Goal: Task Accomplishment & Management: Use online tool/utility

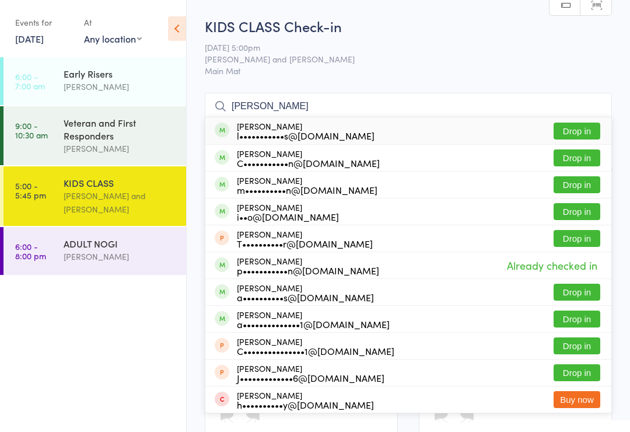
type input "[PERSON_NAME]"
click at [576, 132] on button "Drop in" at bounding box center [577, 131] width 47 height 17
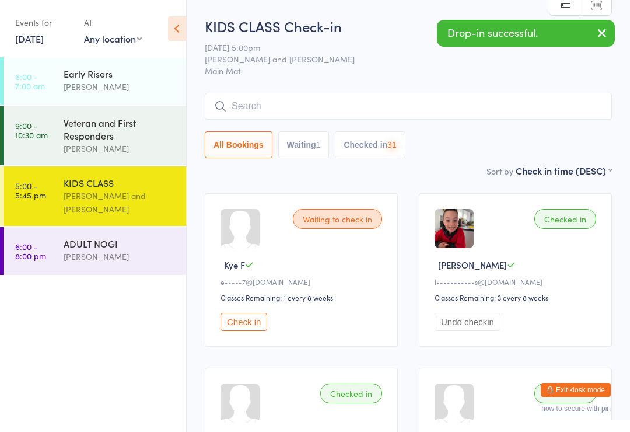
click at [600, 25] on button "button" at bounding box center [602, 33] width 26 height 27
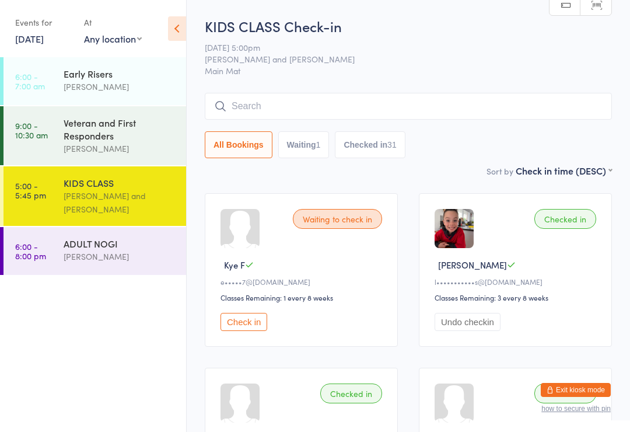
click at [289, 104] on input "search" at bounding box center [408, 106] width 407 height 27
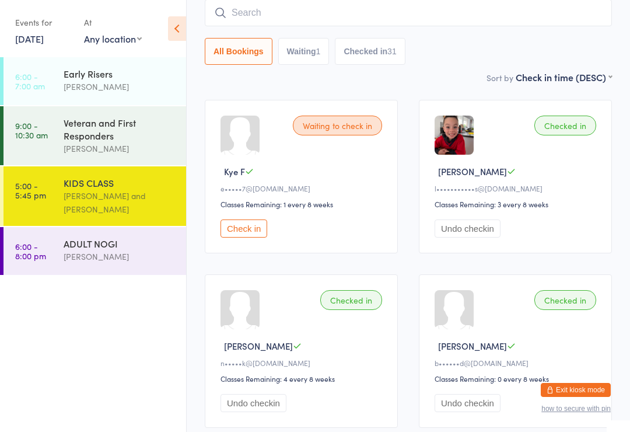
scroll to position [94, 0]
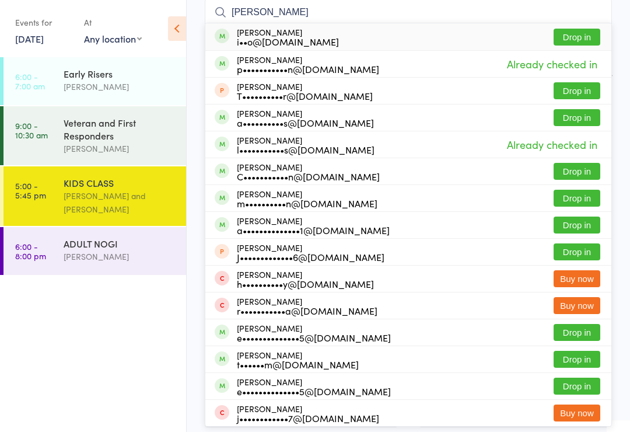
type input "[PERSON_NAME]"
click at [576, 110] on button "Drop in" at bounding box center [577, 117] width 47 height 17
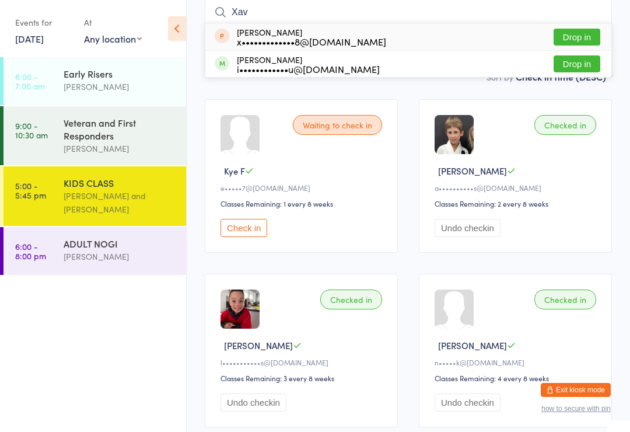
type input "Xav"
click at [582, 65] on button "Drop in" at bounding box center [577, 63] width 47 height 17
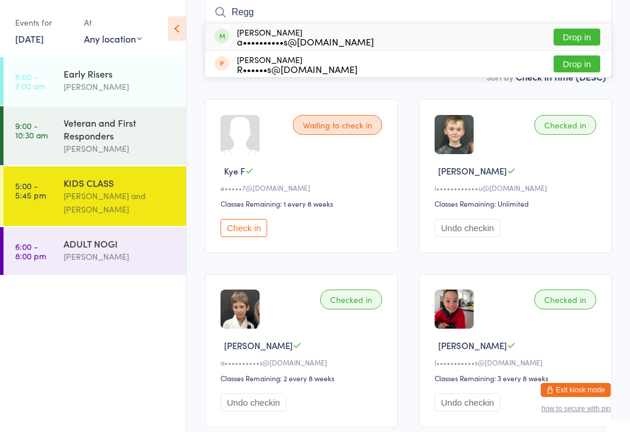
type input "Regg"
click at [578, 30] on button "Drop in" at bounding box center [577, 37] width 47 height 17
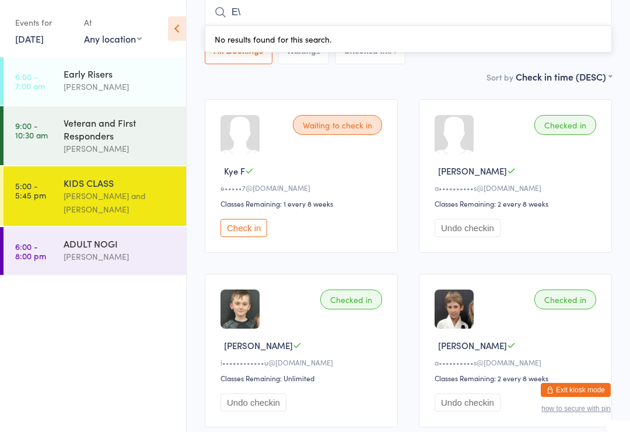
type input "E"
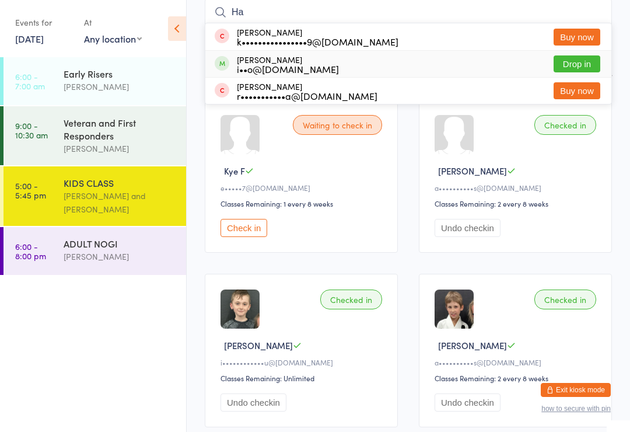
type input "Ha"
click at [295, 64] on div "i••o@[DOMAIN_NAME]" at bounding box center [288, 68] width 102 height 9
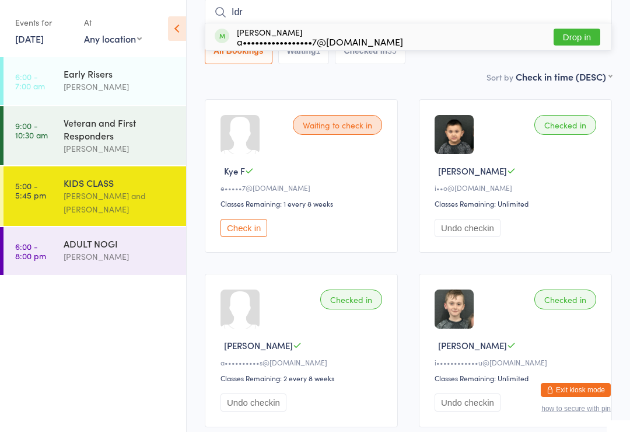
type input "Idr"
click at [591, 46] on button "Drop in" at bounding box center [577, 37] width 47 height 17
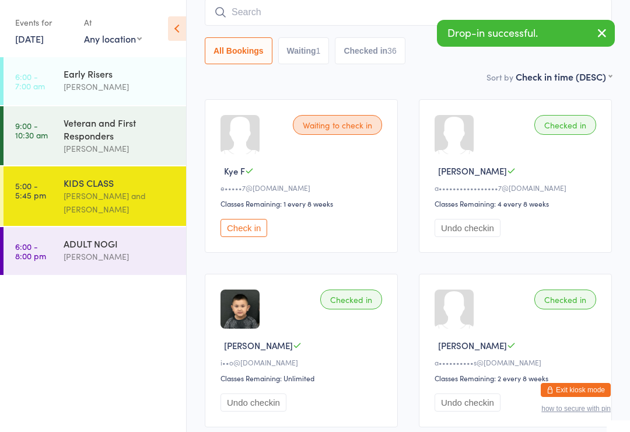
click at [132, 261] on div "[PERSON_NAME]" at bounding box center [120, 256] width 113 height 13
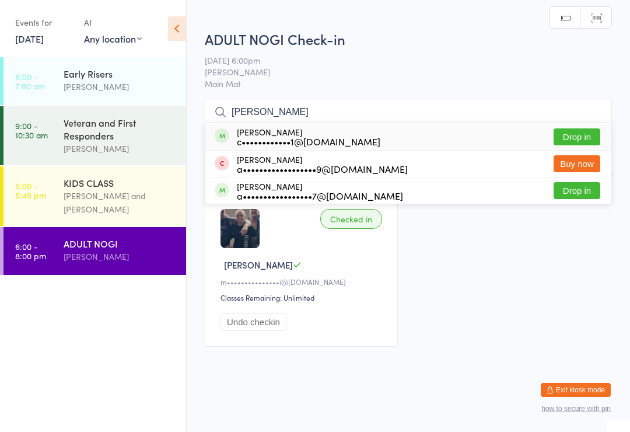
type input "[PERSON_NAME]"
click at [574, 195] on button "Drop in" at bounding box center [577, 190] width 47 height 17
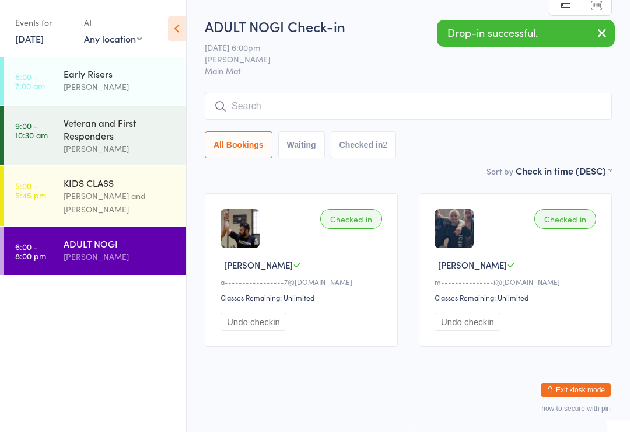
click at [99, 211] on div "[PERSON_NAME] and [PERSON_NAME]" at bounding box center [120, 202] width 113 height 27
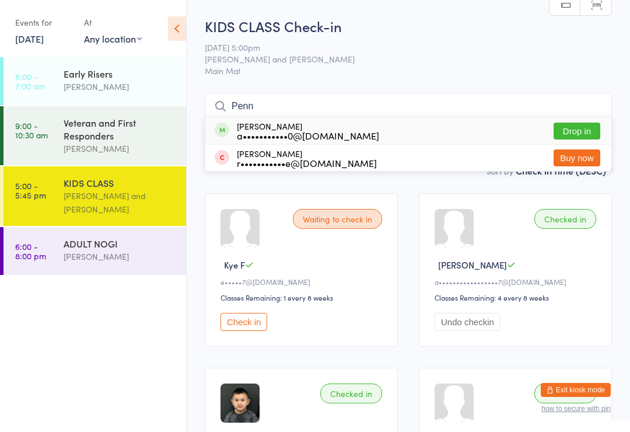
type input "Penn"
click at [572, 126] on button "Drop in" at bounding box center [577, 131] width 47 height 17
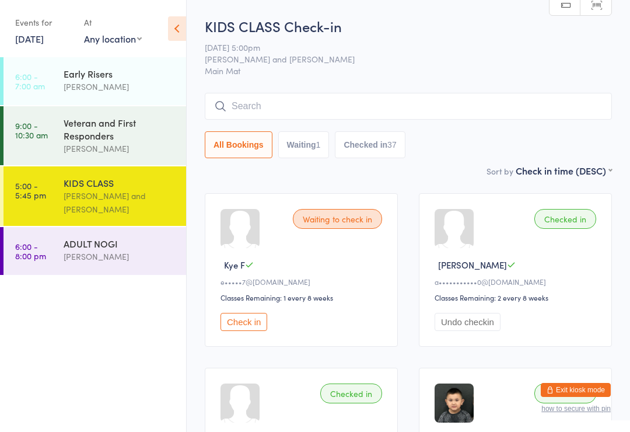
click at [411, 103] on input "search" at bounding box center [408, 106] width 407 height 27
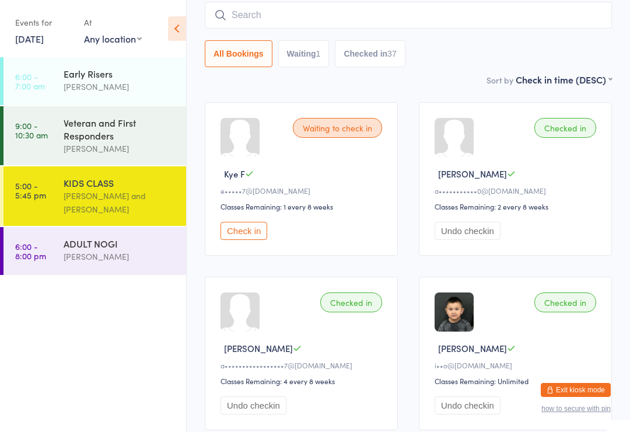
scroll to position [94, 0]
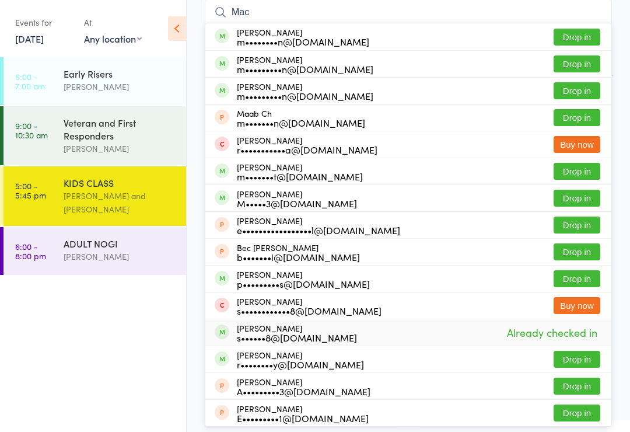
type input "Mac"
click at [282, 338] on div "s••••••8@[DOMAIN_NAME]" at bounding box center [297, 337] width 120 height 9
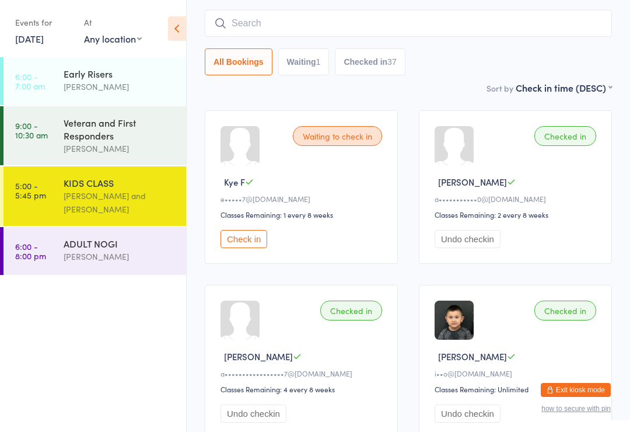
scroll to position [0, 0]
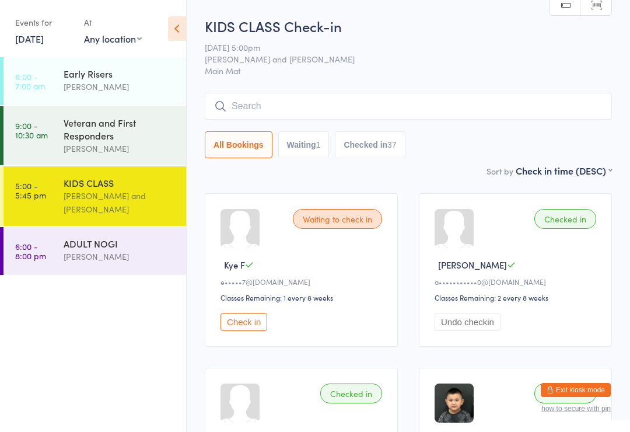
click at [400, 100] on input "search" at bounding box center [408, 106] width 407 height 27
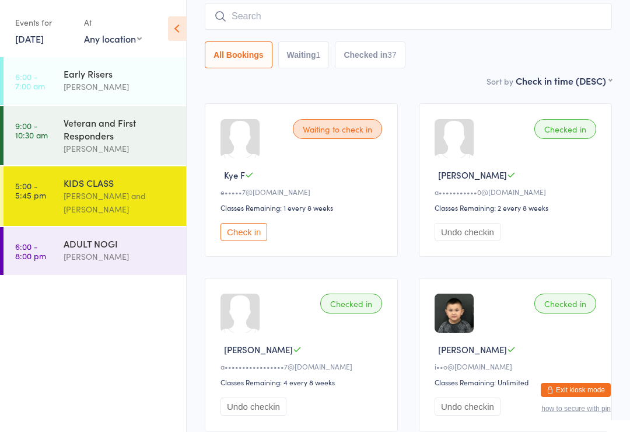
scroll to position [94, 0]
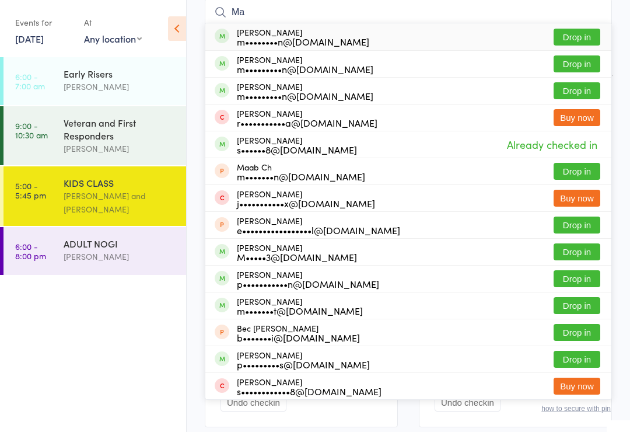
type input "M"
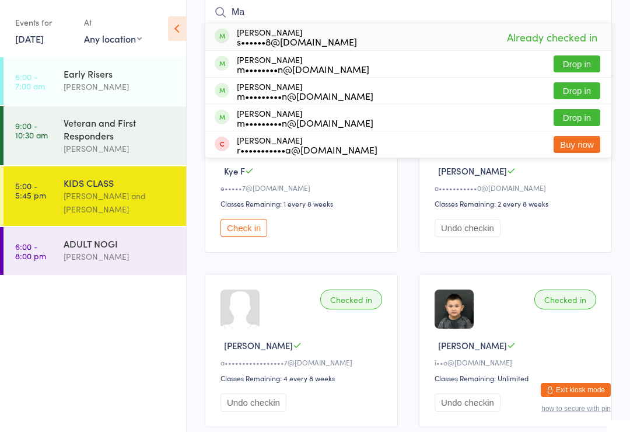
type input "M"
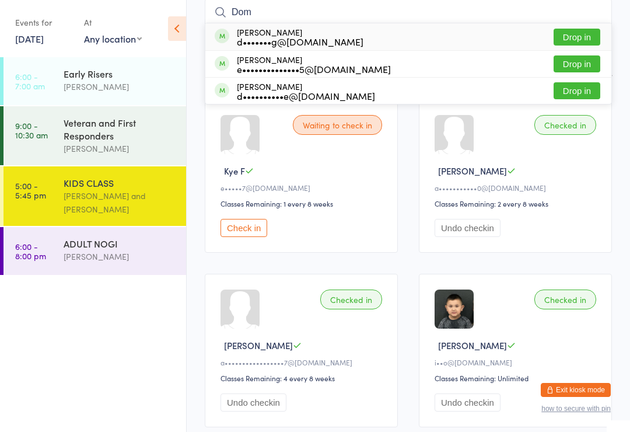
type input "Dom"
click at [593, 61] on button "Drop in" at bounding box center [577, 63] width 47 height 17
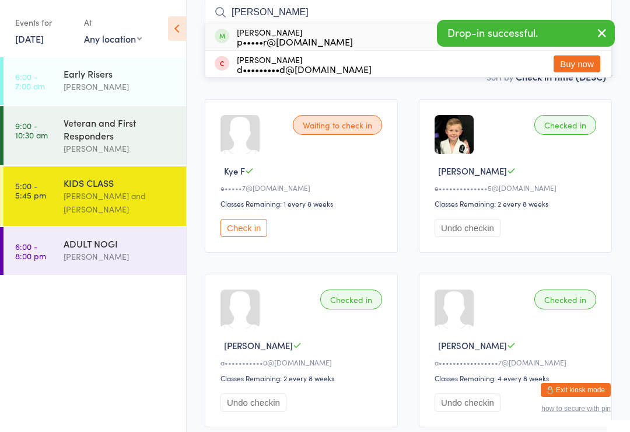
click at [604, 32] on icon "button" at bounding box center [602, 33] width 14 height 15
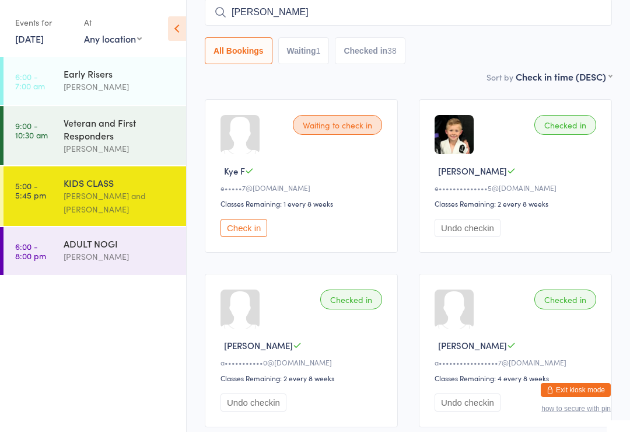
click at [545, 6] on input "[PERSON_NAME]" at bounding box center [408, 12] width 407 height 27
click at [558, 6] on input "[PERSON_NAME]" at bounding box center [408, 12] width 407 height 27
click at [468, 13] on input "[PERSON_NAME]" at bounding box center [408, 12] width 407 height 27
type input "C"
type input "[PERSON_NAME]"
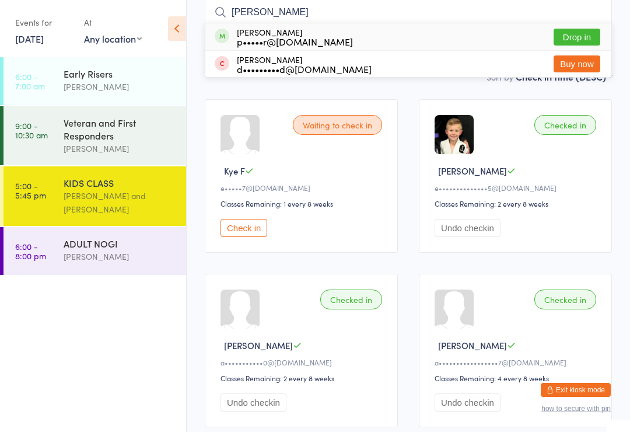
click at [587, 36] on button "Drop in" at bounding box center [577, 37] width 47 height 17
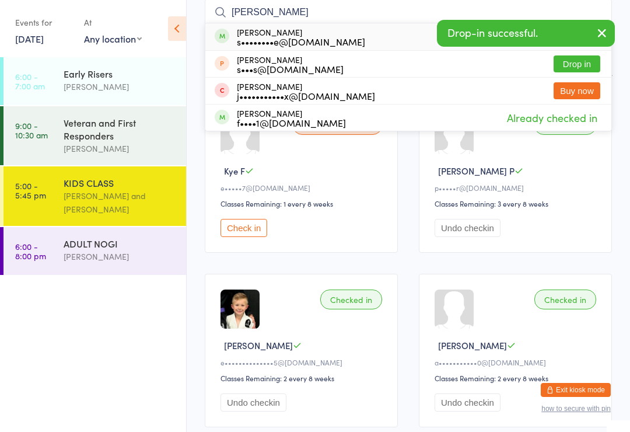
click at [607, 28] on icon "button" at bounding box center [602, 33] width 14 height 15
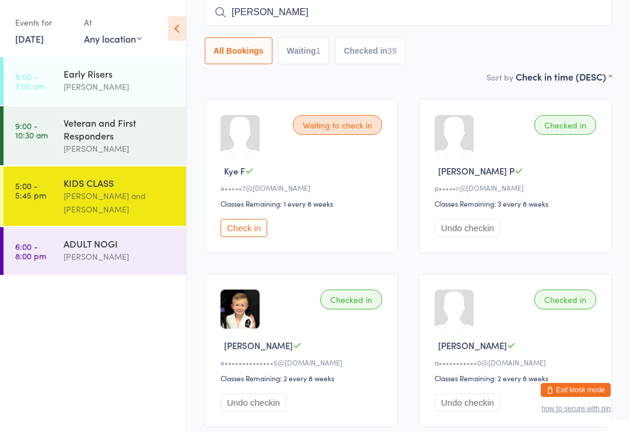
click at [506, 17] on input "[PERSON_NAME]" at bounding box center [408, 12] width 407 height 27
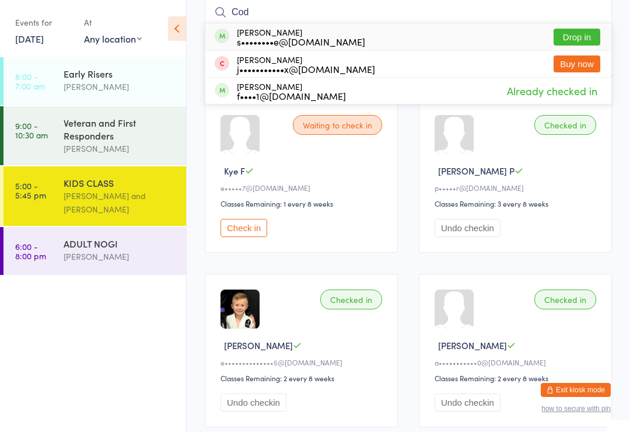
type input "Cod"
click at [581, 34] on button "Drop in" at bounding box center [577, 37] width 47 height 17
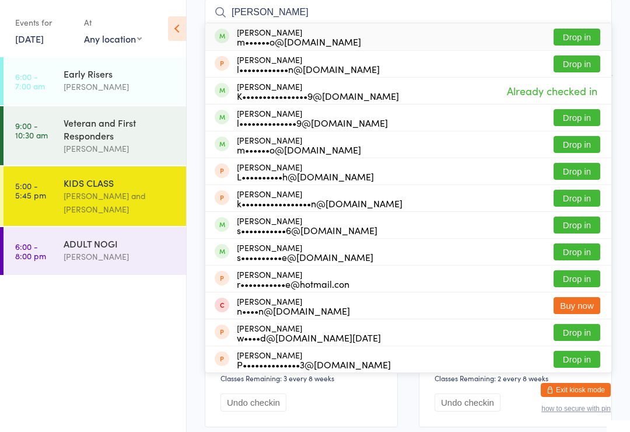
type input "[PERSON_NAME]"
click at [581, 38] on button "Drop in" at bounding box center [577, 37] width 47 height 17
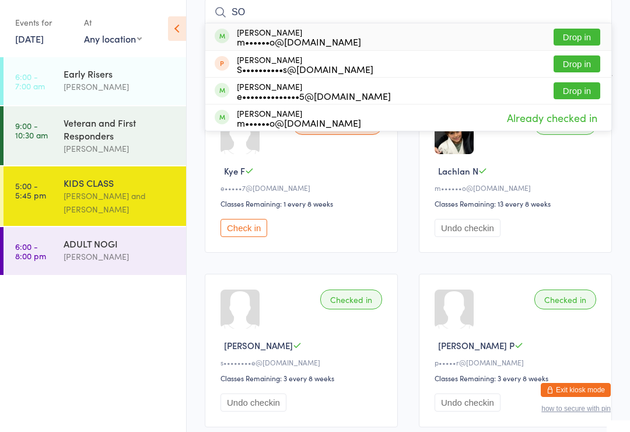
type input "S"
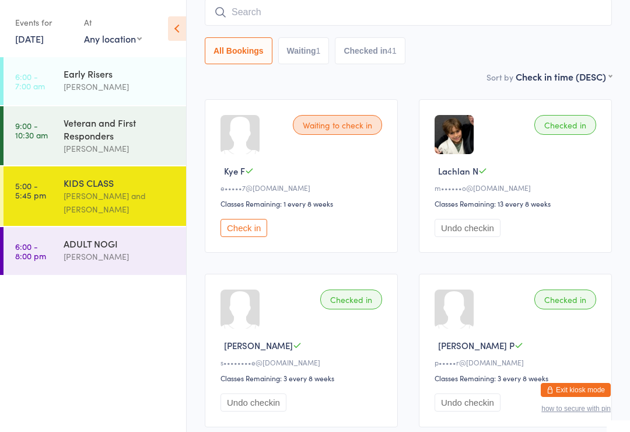
click at [225, 20] on input "search" at bounding box center [408, 12] width 407 height 27
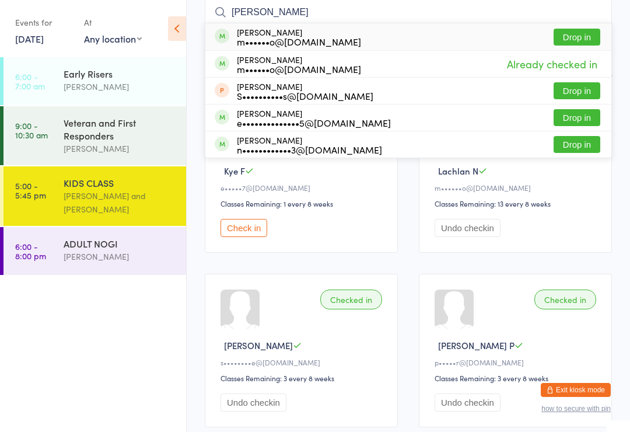
type input "[PERSON_NAME]"
click at [583, 40] on button "Drop in" at bounding box center [577, 37] width 47 height 17
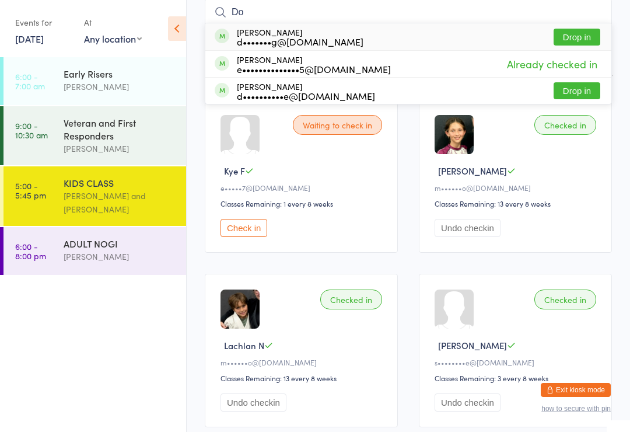
type input "D"
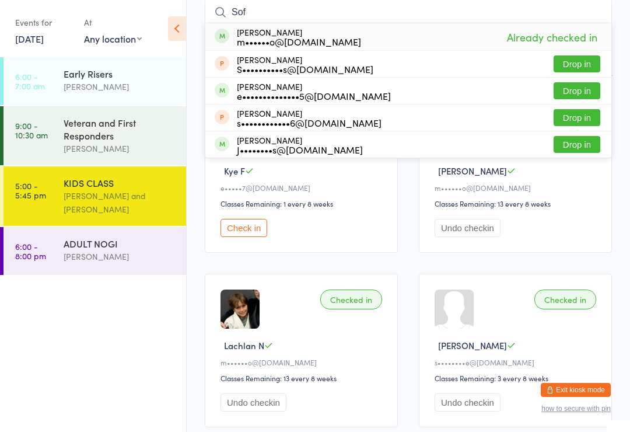
type input "Sof"
click at [591, 86] on button "Drop in" at bounding box center [577, 90] width 47 height 17
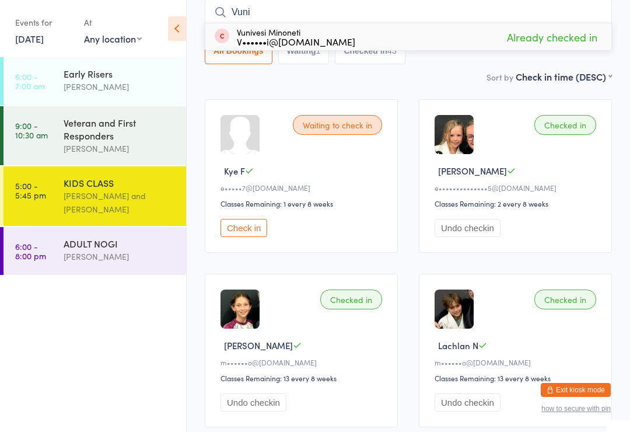
type input "Vuni"
click at [490, 27] on div "Vunivesi Minoneti V••••••i@[DOMAIN_NAME] Already checked in" at bounding box center [408, 36] width 406 height 27
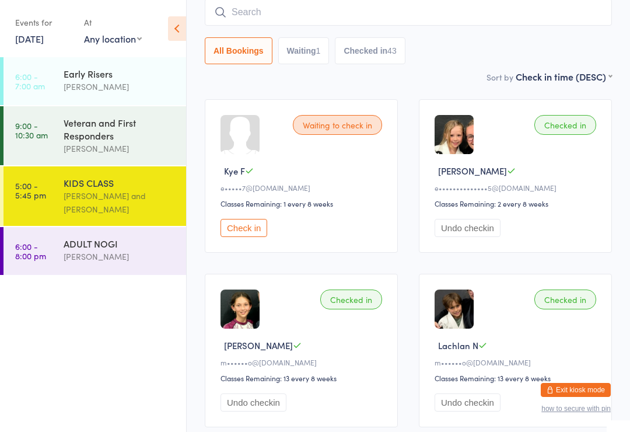
click at [471, 34] on div "All Bookings Waiting 1 Checked in 43" at bounding box center [408, 31] width 407 height 65
click at [266, 25] on input "search" at bounding box center [408, 12] width 407 height 27
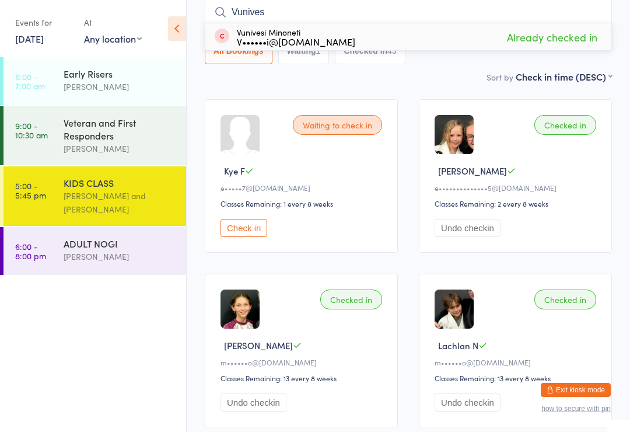
type input "Vunives"
click at [236, 29] on div "Vunivesi Minoneti V••••••i@[DOMAIN_NAME]" at bounding box center [285, 36] width 141 height 19
type input "Vunivesi"
click at [92, 256] on div "[PERSON_NAME]" at bounding box center [120, 256] width 113 height 13
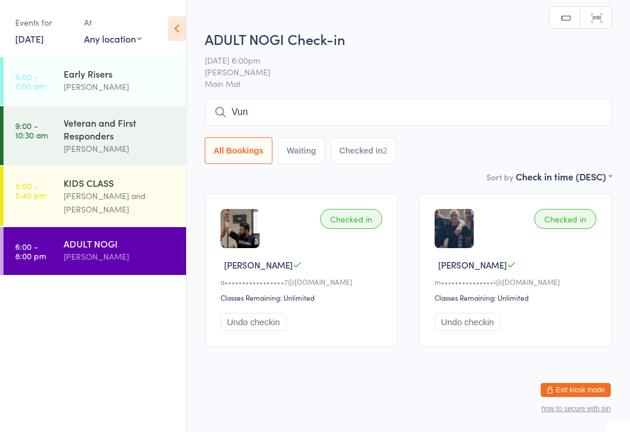
type input "Vuni"
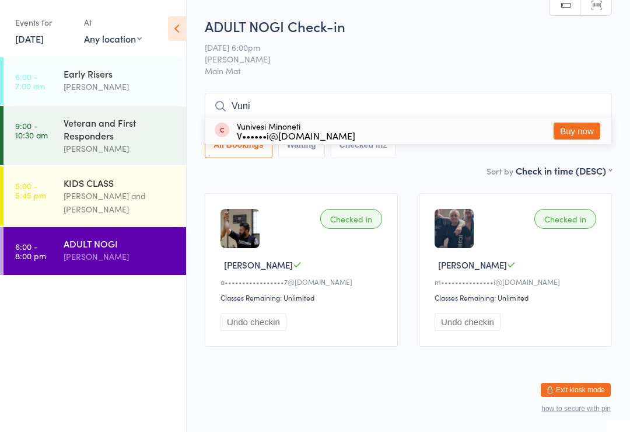
click at [112, 139] on div "Veteran and First Responders" at bounding box center [120, 129] width 113 height 26
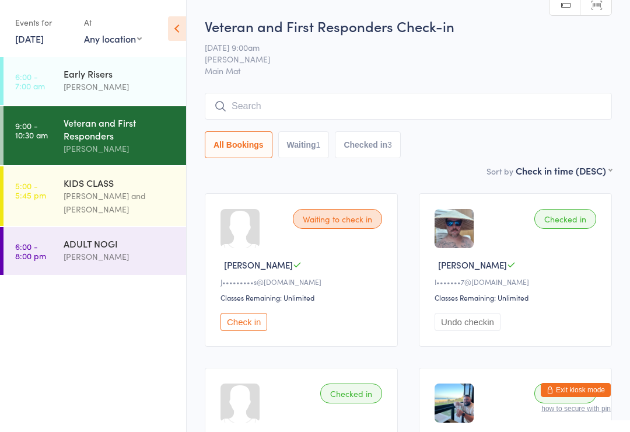
click at [88, 176] on div "KIDS CLASS [PERSON_NAME] and [PERSON_NAME]" at bounding box center [125, 196] width 123 height 60
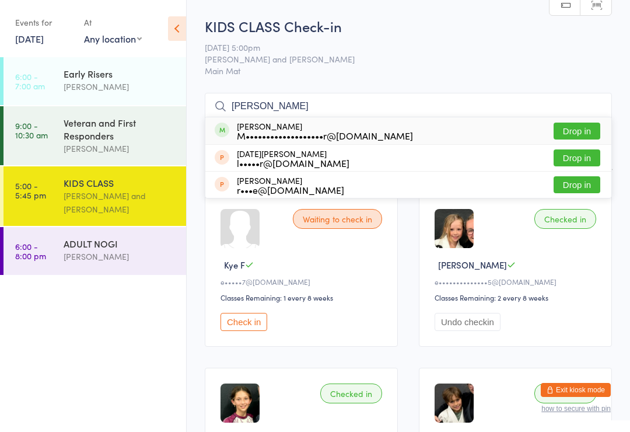
type input "[PERSON_NAME]"
click at [575, 127] on button "Drop in" at bounding box center [577, 131] width 47 height 17
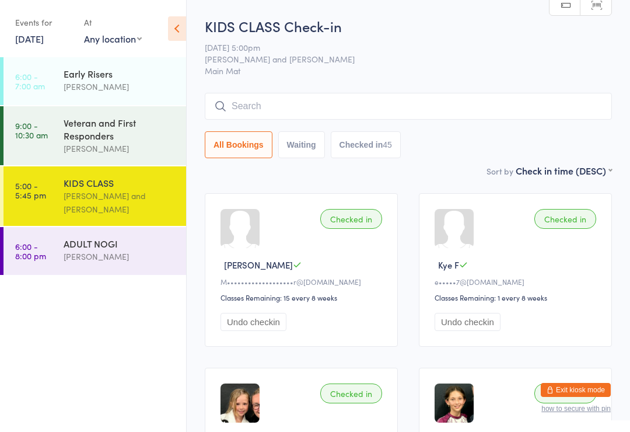
click at [82, 250] on div "ADULT NOGI" at bounding box center [120, 243] width 113 height 13
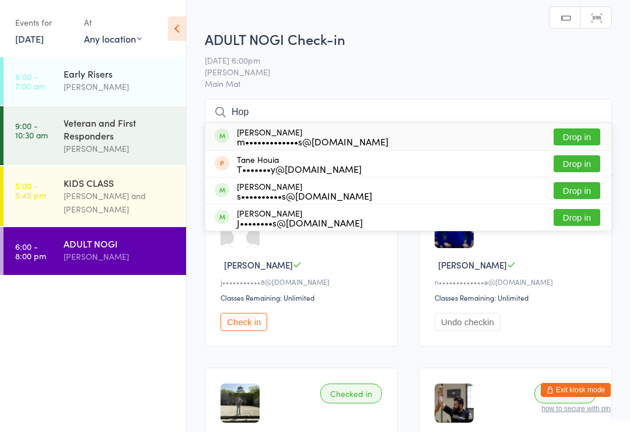
type input "Hop"
click at [569, 137] on button "Drop in" at bounding box center [577, 136] width 47 height 17
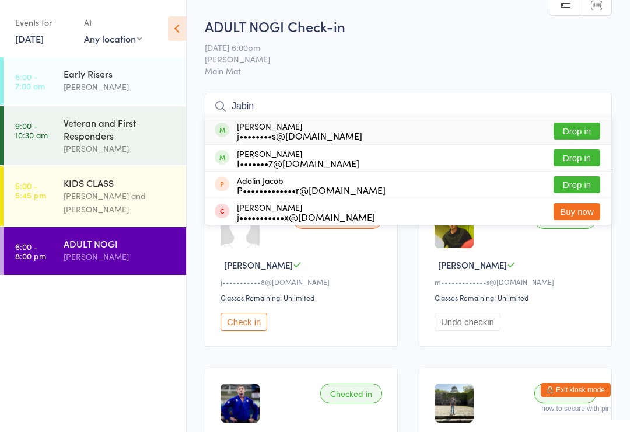
type input "Jabin"
click at [575, 125] on button "Drop in" at bounding box center [577, 131] width 47 height 17
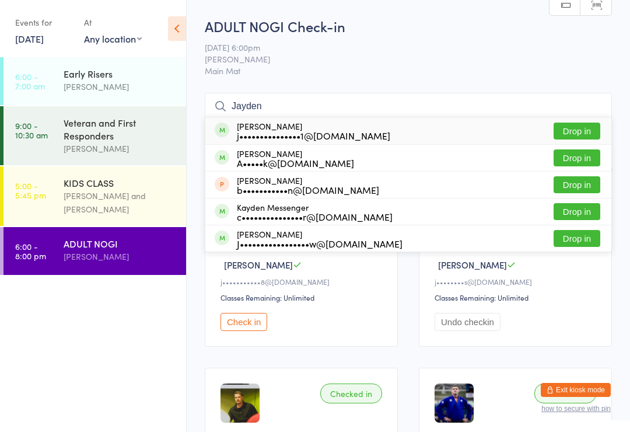
type input "Jayden"
click at [580, 125] on button "Drop in" at bounding box center [577, 131] width 47 height 17
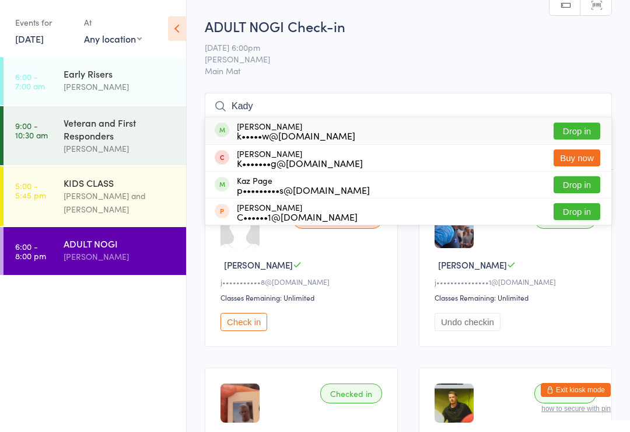
type input "Kady"
click at [584, 124] on button "Drop in" at bounding box center [577, 131] width 47 height 17
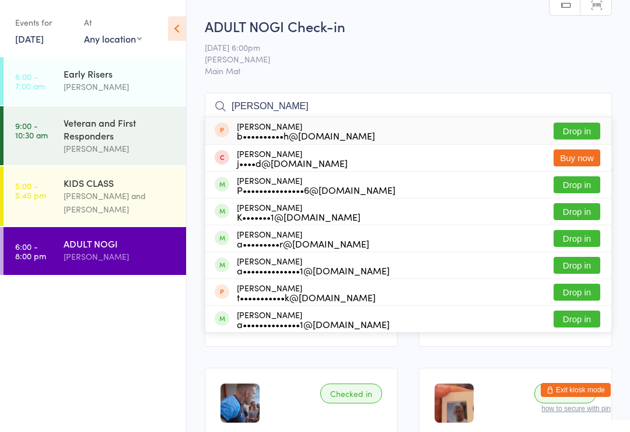
type input "[PERSON_NAME]"
click at [571, 193] on button "Drop in" at bounding box center [577, 184] width 47 height 17
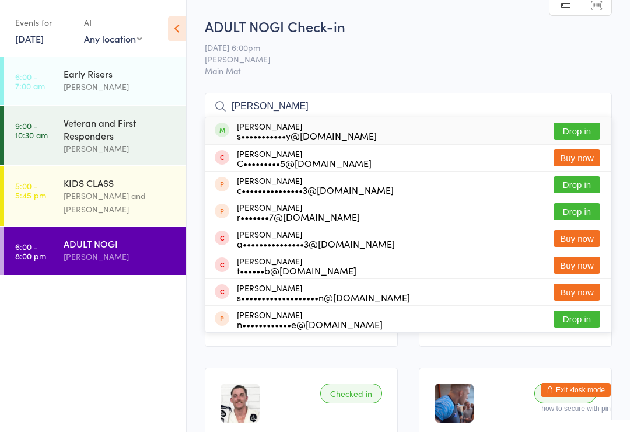
type input "[PERSON_NAME]"
click at [573, 137] on button "Drop in" at bounding box center [577, 131] width 47 height 17
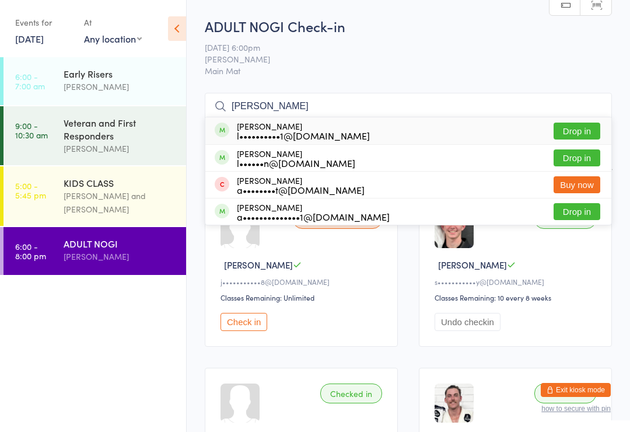
type input "[PERSON_NAME]"
click at [589, 151] on button "Drop in" at bounding box center [577, 157] width 47 height 17
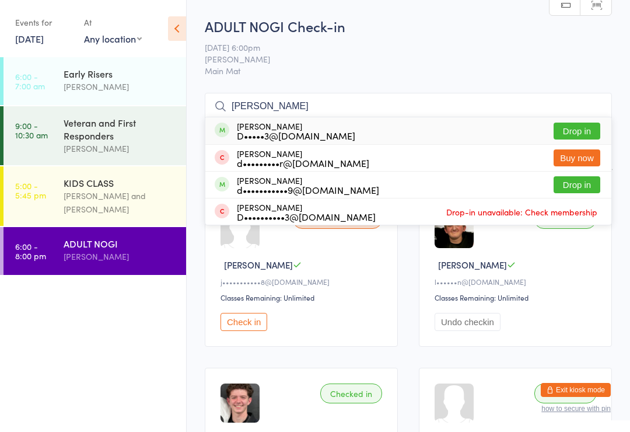
type input "[PERSON_NAME]"
click at [583, 126] on button "Drop in" at bounding box center [577, 131] width 47 height 17
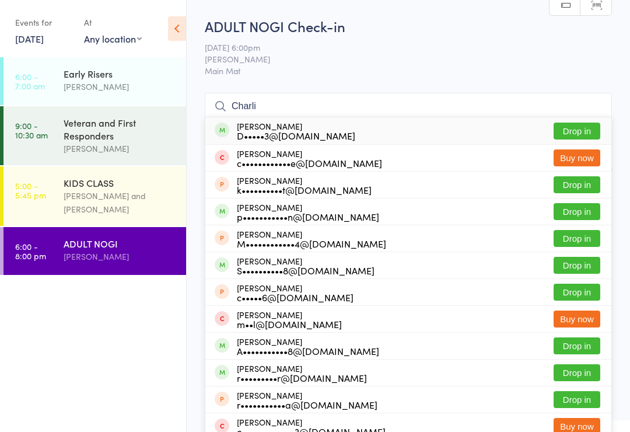
type input "Charli"
click at [587, 123] on button "Drop in" at bounding box center [577, 131] width 47 height 17
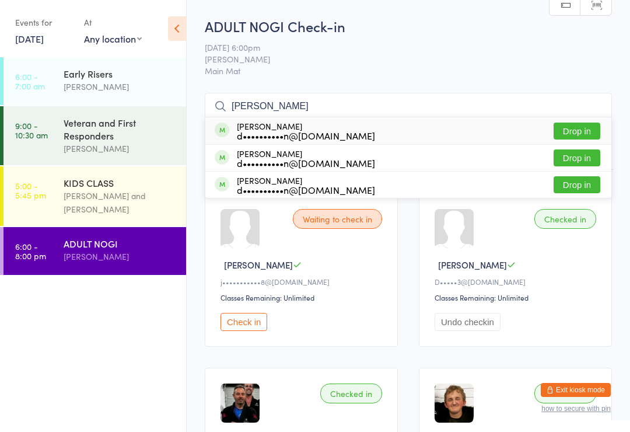
type input "[PERSON_NAME]"
click at [573, 133] on button "Drop in" at bounding box center [577, 131] width 47 height 17
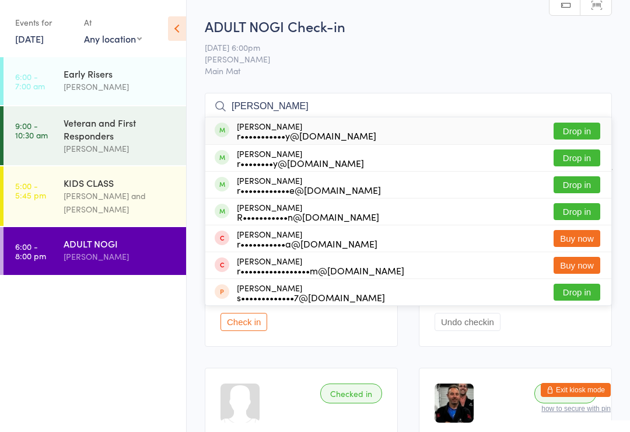
type input "[PERSON_NAME]"
click at [585, 126] on button "Drop in" at bounding box center [577, 131] width 47 height 17
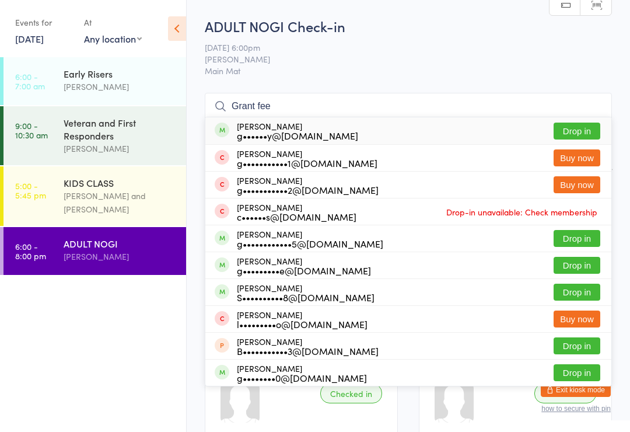
type input "Grant fee"
click at [581, 134] on button "Drop in" at bounding box center [577, 131] width 47 height 17
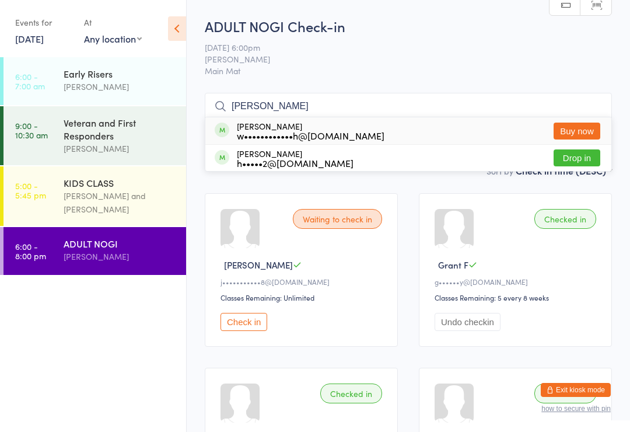
type input "[PERSON_NAME]"
click at [495, 132] on div "[PERSON_NAME] w••••••••••••h@[DOMAIN_NAME] Buy now" at bounding box center [408, 130] width 406 height 27
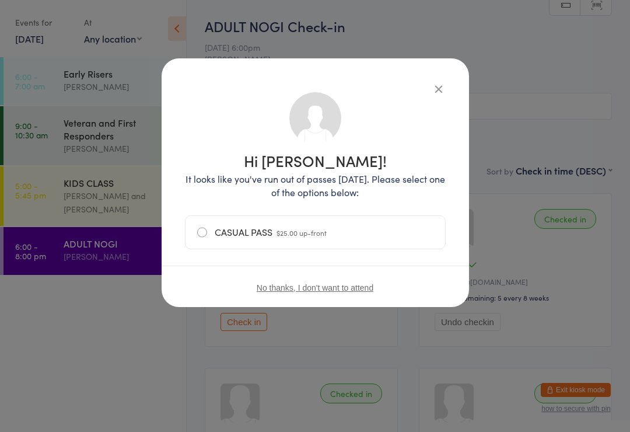
click at [447, 64] on div "Hi [PERSON_NAME]! It looks like you've run out of passes [DATE]. Please select …" at bounding box center [315, 182] width 307 height 249
click at [424, 85] on div "Hi [PERSON_NAME]! It looks like you've run out of passes [DATE]. Please select …" at bounding box center [315, 200] width 261 height 237
click at [443, 76] on div "Hi [PERSON_NAME]! It looks like you've run out of passes [DATE]. Please select …" at bounding box center [315, 182] width 307 height 249
click at [442, 86] on icon "button" at bounding box center [438, 88] width 13 height 13
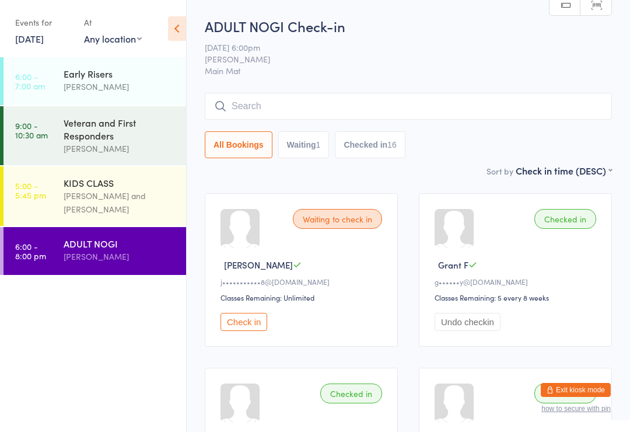
click at [116, 273] on div "ADULT NOGI [PERSON_NAME]" at bounding box center [125, 250] width 123 height 46
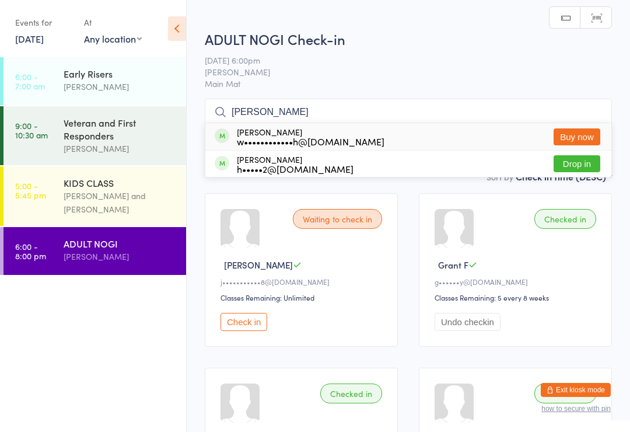
click at [470, 68] on span "[PERSON_NAME]" at bounding box center [399, 72] width 389 height 12
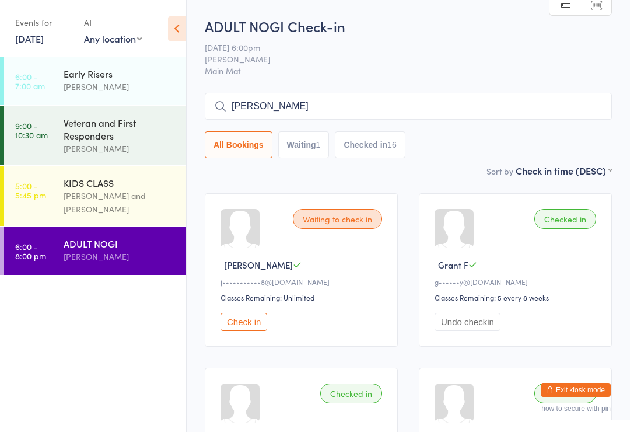
click at [305, 96] on input "[PERSON_NAME]" at bounding box center [408, 106] width 407 height 27
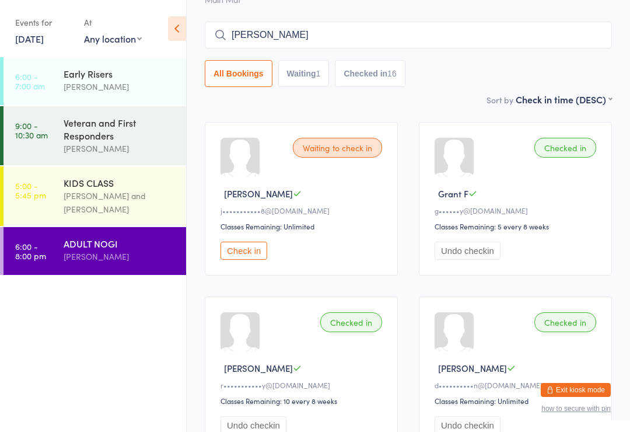
scroll to position [94, 0]
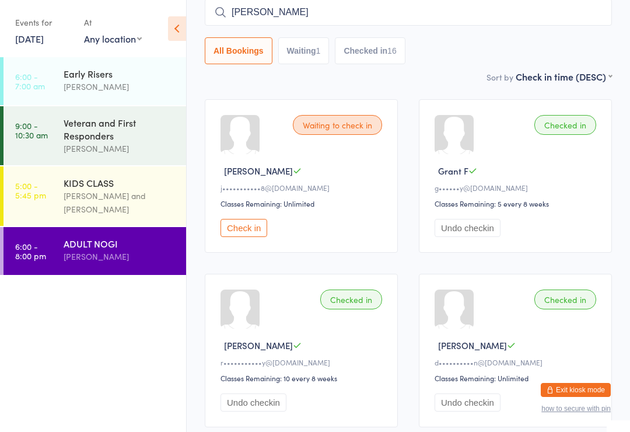
click at [264, 20] on input "[PERSON_NAME]" at bounding box center [408, 12] width 407 height 27
type input "H"
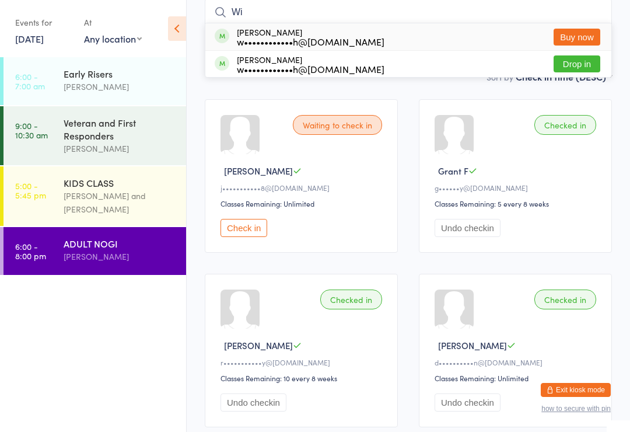
type input "W"
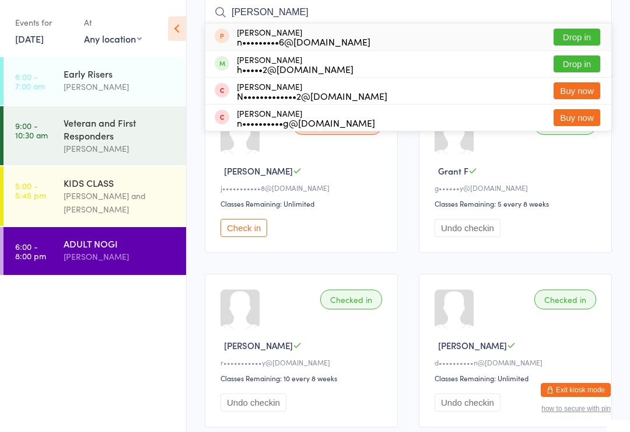
type input "[PERSON_NAME]"
click at [581, 65] on button "Drop in" at bounding box center [577, 63] width 47 height 17
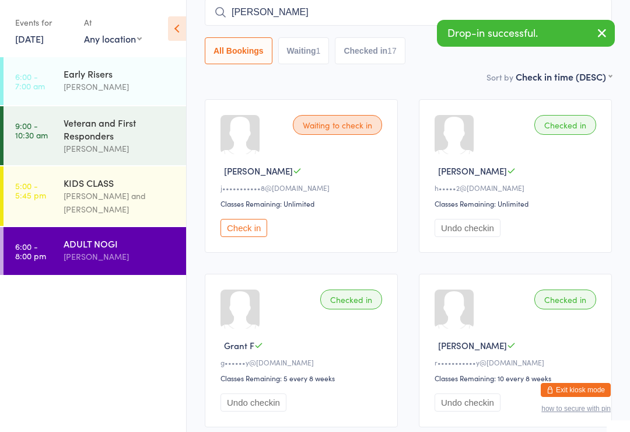
type input "[PERSON_NAME]"
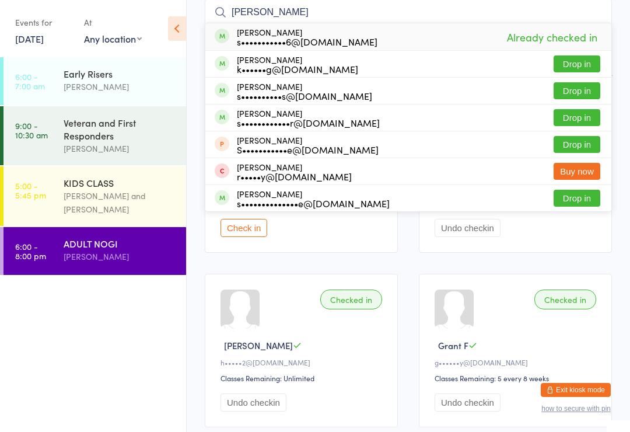
type input "[PERSON_NAME]"
click at [575, 117] on button "Drop in" at bounding box center [577, 117] width 47 height 17
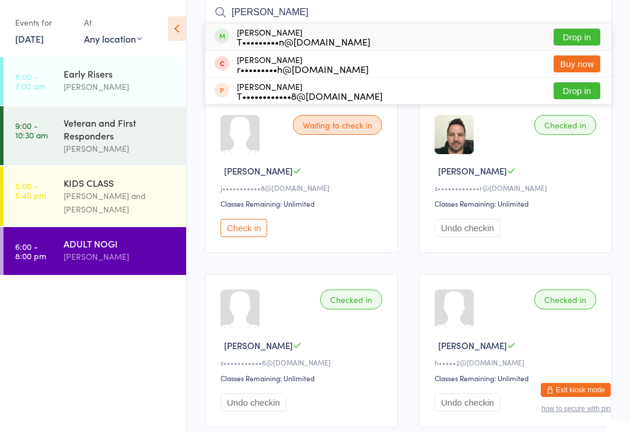
type input "[PERSON_NAME]"
click at [588, 36] on button "Drop in" at bounding box center [577, 37] width 47 height 17
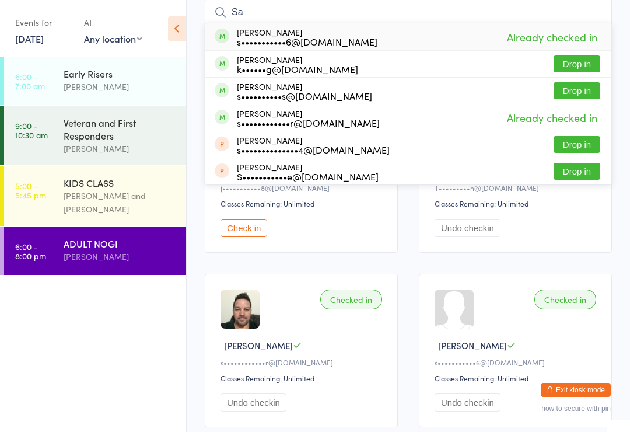
type input "S"
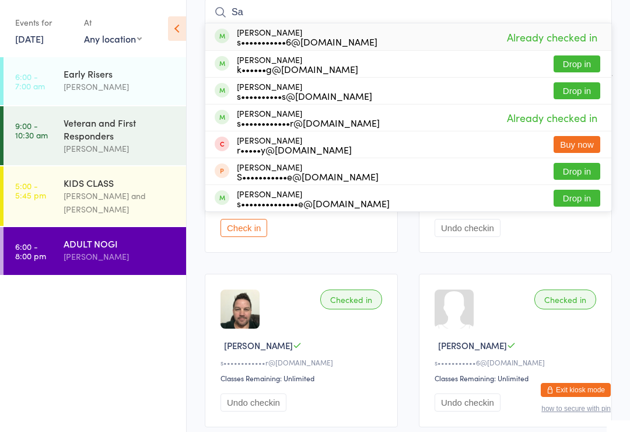
type input "S"
